Goal: Information Seeking & Learning: Learn about a topic

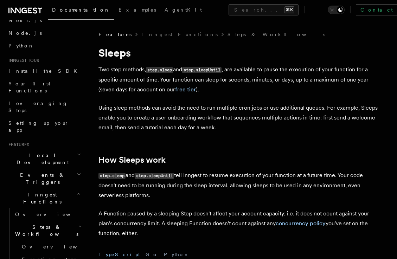
scroll to position [30, 0]
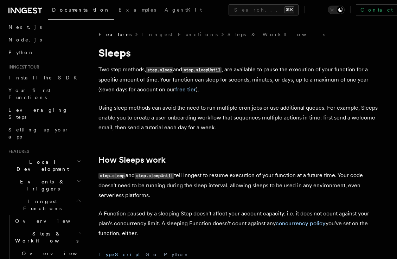
click at [76, 198] on icon "button" at bounding box center [78, 201] width 5 height 6
click at [16, 218] on span "Realtime new" at bounding box center [32, 221] width 53 height 7
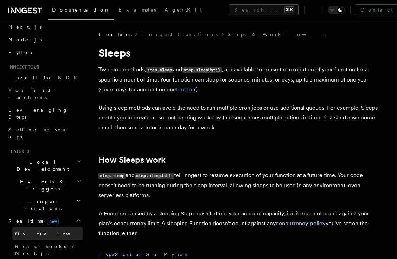
click at [24, 231] on span "Overview" at bounding box center [51, 234] width 72 height 6
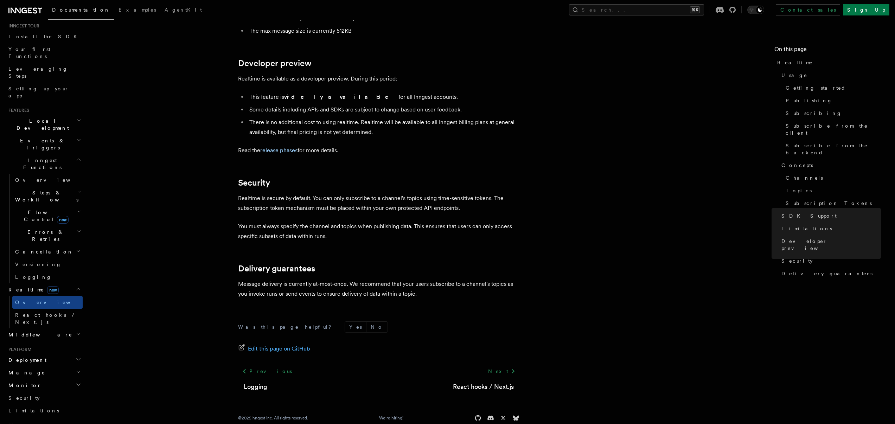
scroll to position [72, 0]
click at [34, 259] on span "Middleware" at bounding box center [39, 333] width 67 height 7
click at [33, 259] on span "Overview" at bounding box center [51, 347] width 72 height 6
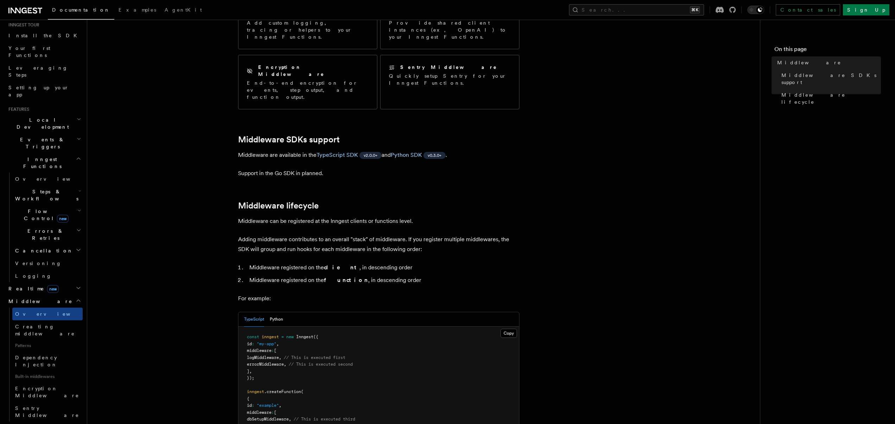
scroll to position [206, 0]
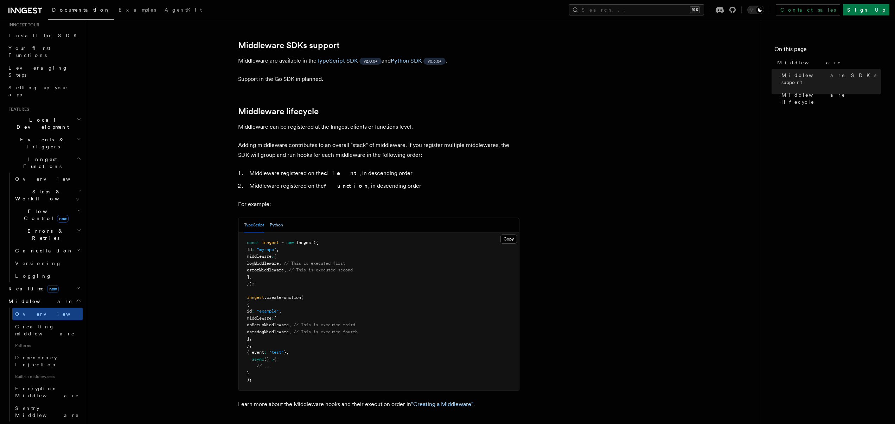
click at [276, 218] on button "Python" at bounding box center [276, 225] width 13 height 14
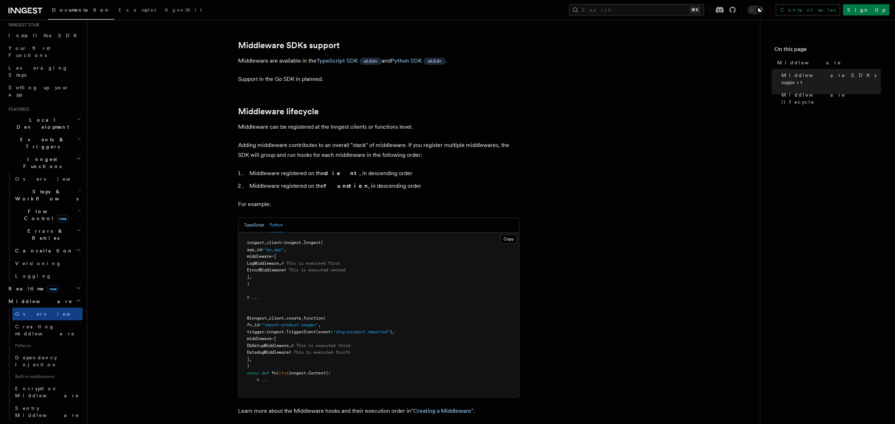
click at [261, 218] on button "TypeScript" at bounding box center [254, 225] width 20 height 14
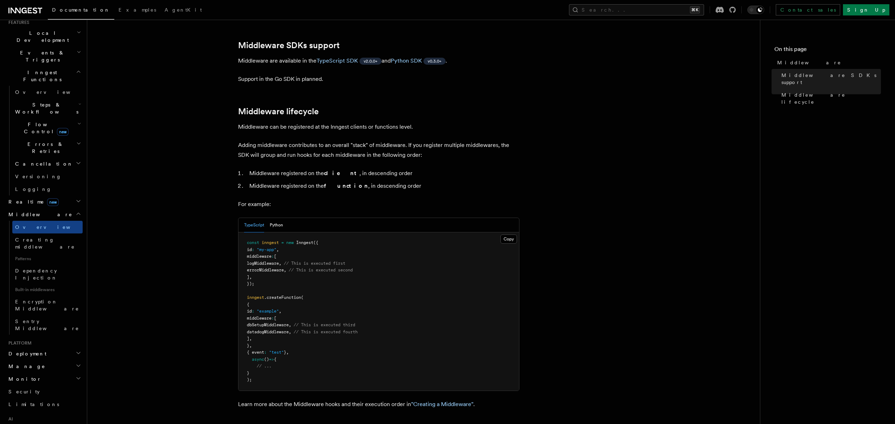
scroll to position [159, 0]
click at [43, 259] on h2 "Deployment" at bounding box center [44, 353] width 77 height 13
click at [39, 259] on link "Overview" at bounding box center [47, 366] width 70 height 13
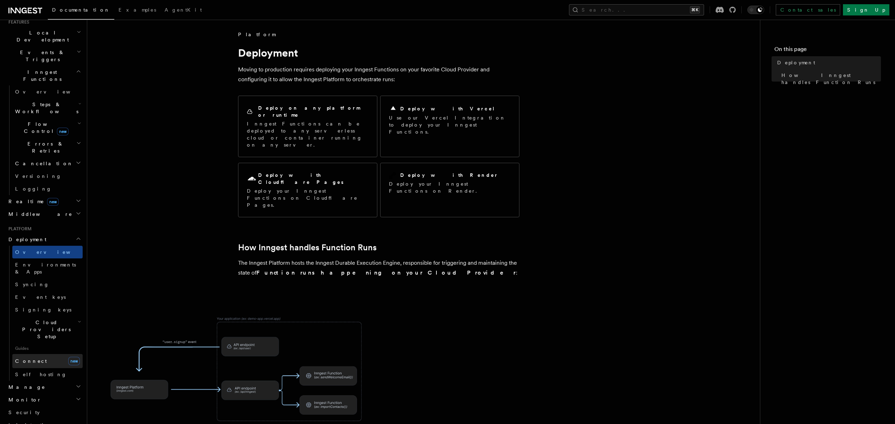
click at [31, 259] on span "Connect" at bounding box center [31, 361] width 32 height 6
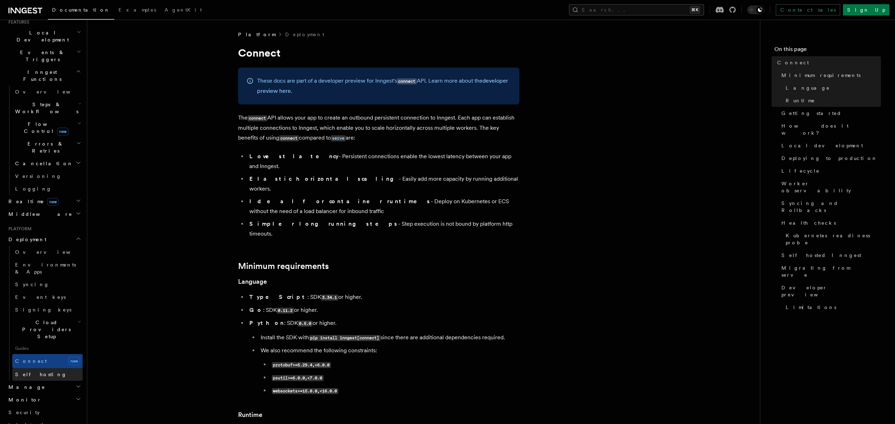
click at [30, 259] on span "Self hosting" at bounding box center [41, 374] width 52 height 7
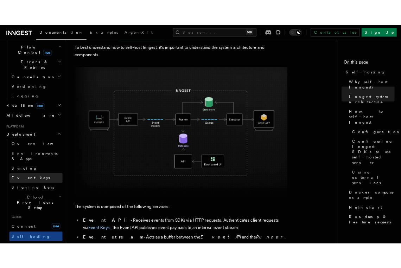
scroll to position [283, 0]
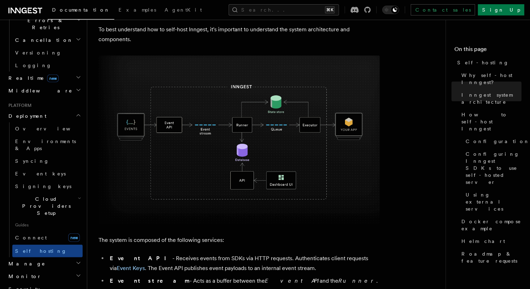
click at [76, 259] on icon "button" at bounding box center [79, 263] width 6 height 6
